Goal: Check status: Check status

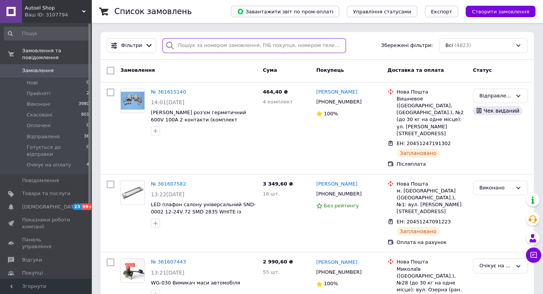
click at [199, 47] on input "search" at bounding box center [254, 45] width 184 height 15
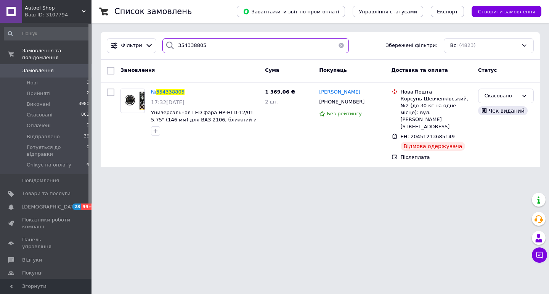
type input "354338805"
